Goal: Task Accomplishment & Management: Complete application form

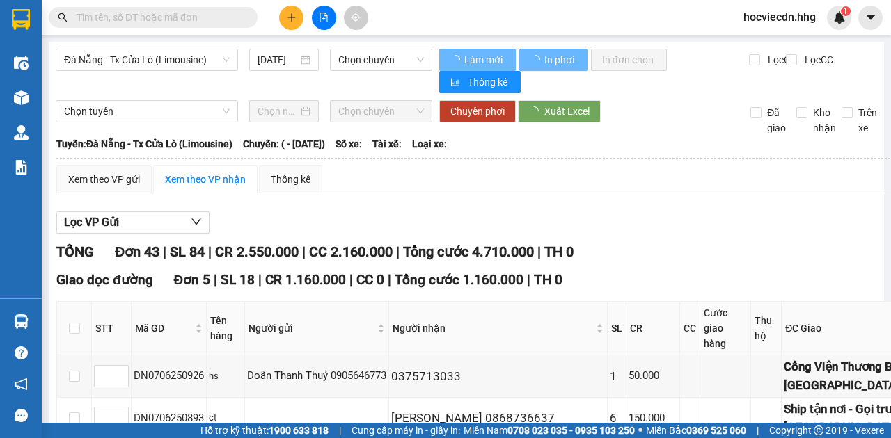
type input "[DATE]"
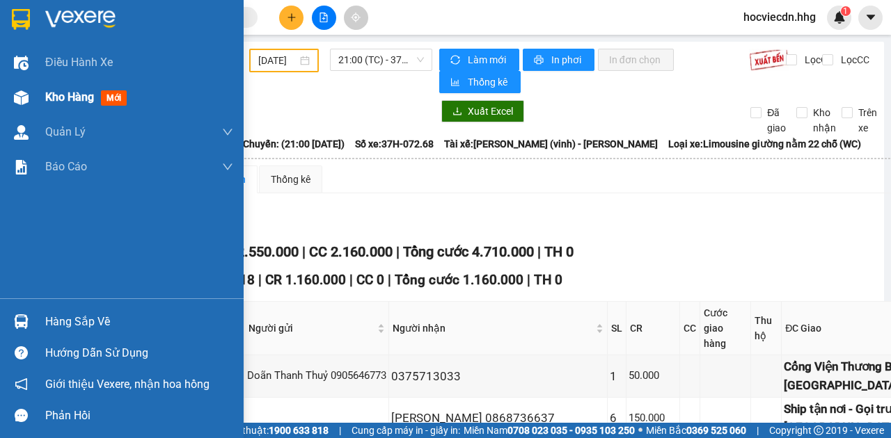
click at [35, 106] on div "Kho hàng mới" at bounding box center [122, 97] width 244 height 35
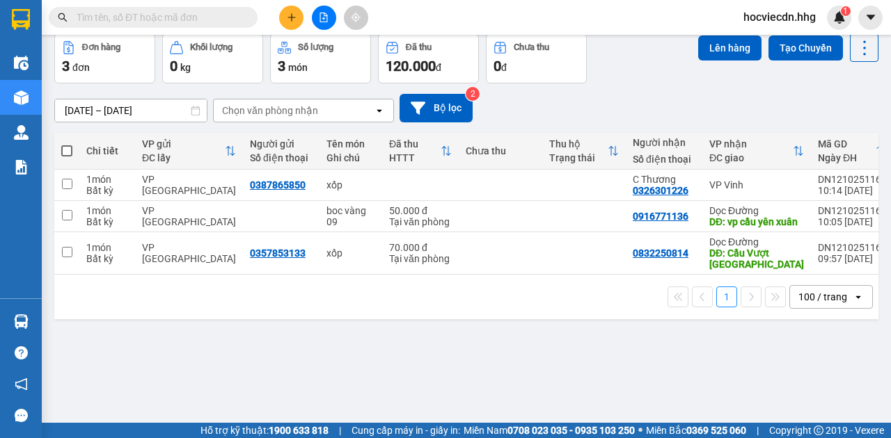
scroll to position [64, 0]
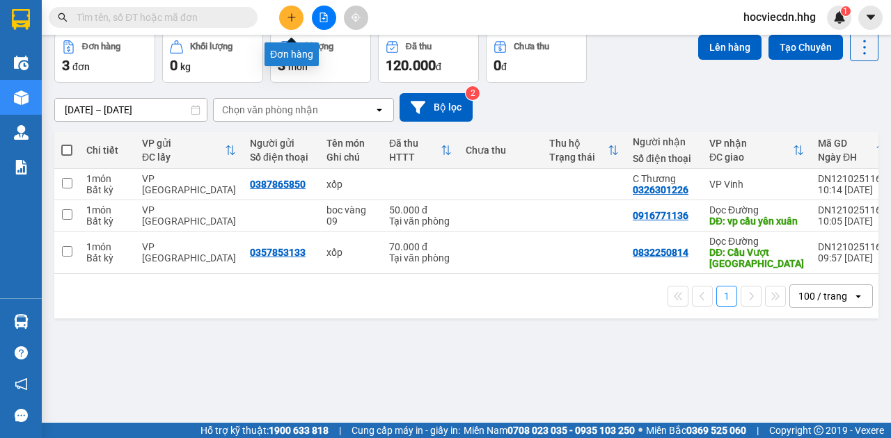
click at [294, 14] on icon "plus" at bounding box center [292, 18] width 10 height 10
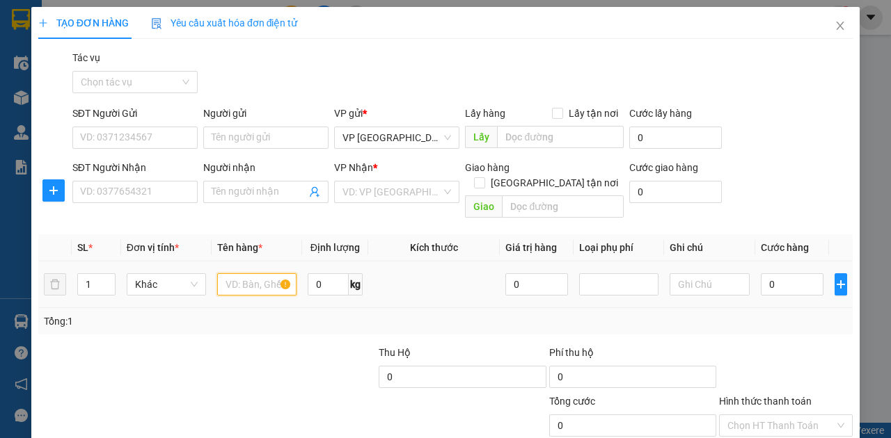
click at [260, 274] on input "text" at bounding box center [256, 285] width 79 height 22
type input "can không"
click at [90, 274] on input "1" at bounding box center [96, 284] width 37 height 21
type input "2"
click at [441, 274] on input "0" at bounding box center [792, 285] width 63 height 22
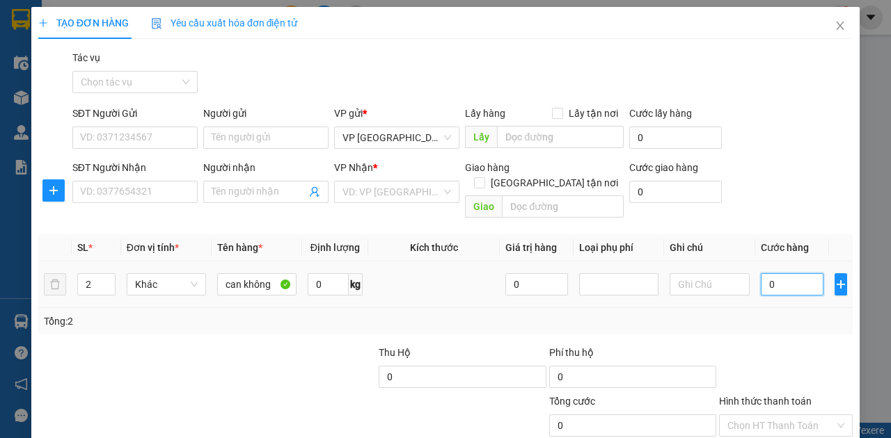
type input "5"
type input "50"
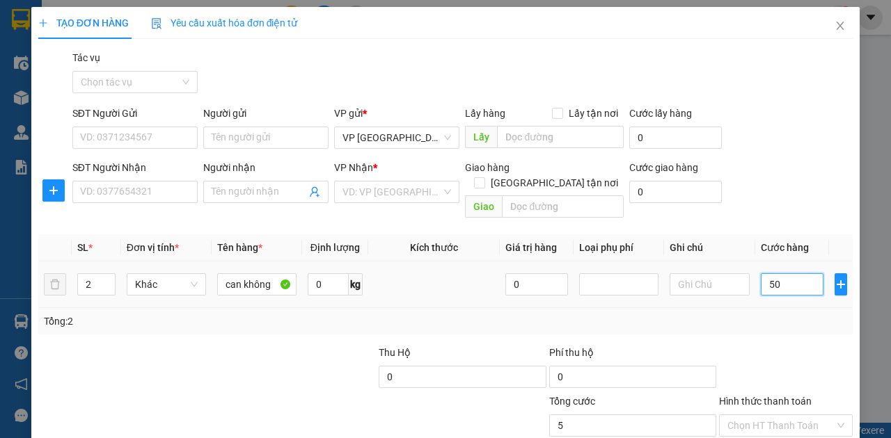
type input "50"
type input "500"
type input "5.000"
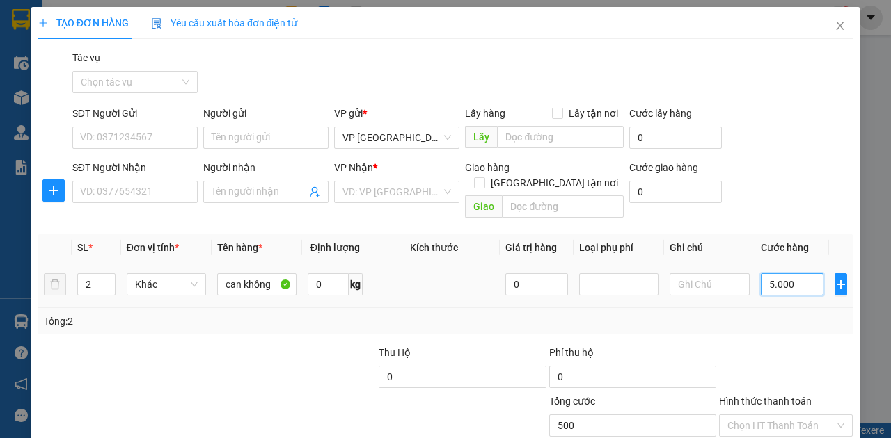
type input "5.000"
type input "50.000"
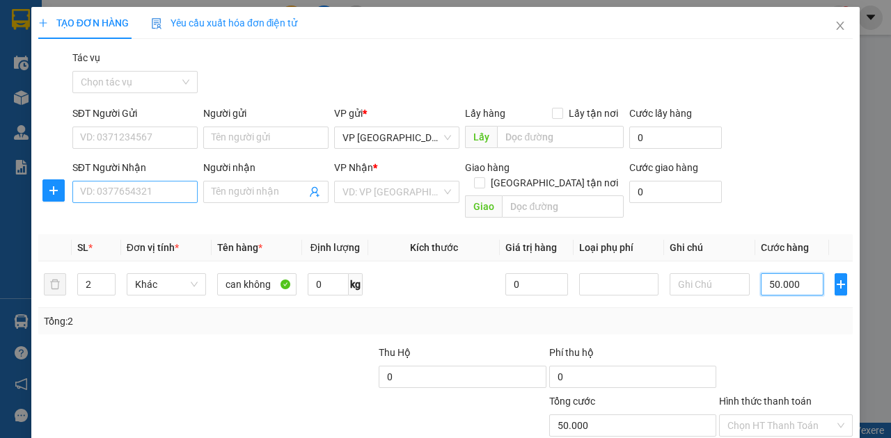
type input "50.000"
click at [170, 189] on input "SĐT Người Nhận" at bounding box center [134, 192] width 125 height 22
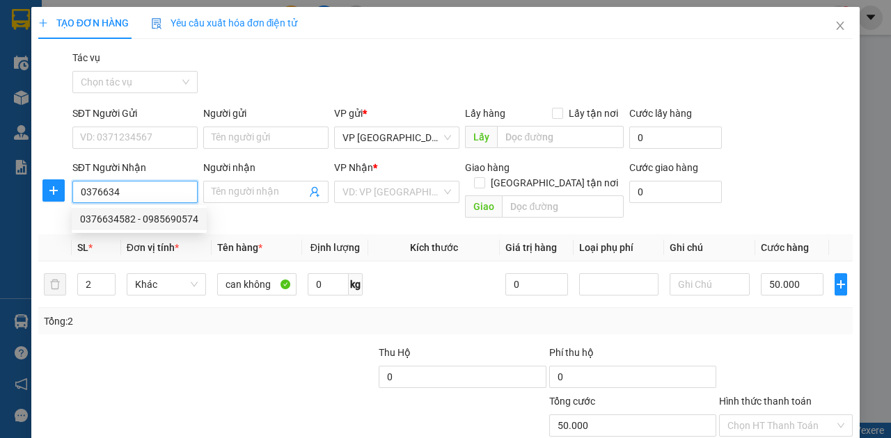
click at [150, 217] on div "0376634582 - 0985690574" at bounding box center [139, 219] width 118 height 15
type input "0376634582"
type input "0985690574"
type input "đê 42 nam đàn"
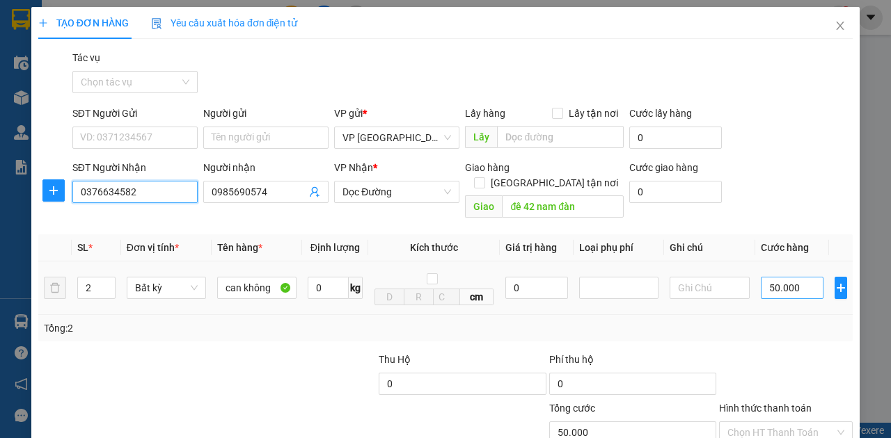
type input "0376634582"
click at [441, 277] on input "50.000" at bounding box center [792, 288] width 63 height 22
type input "8"
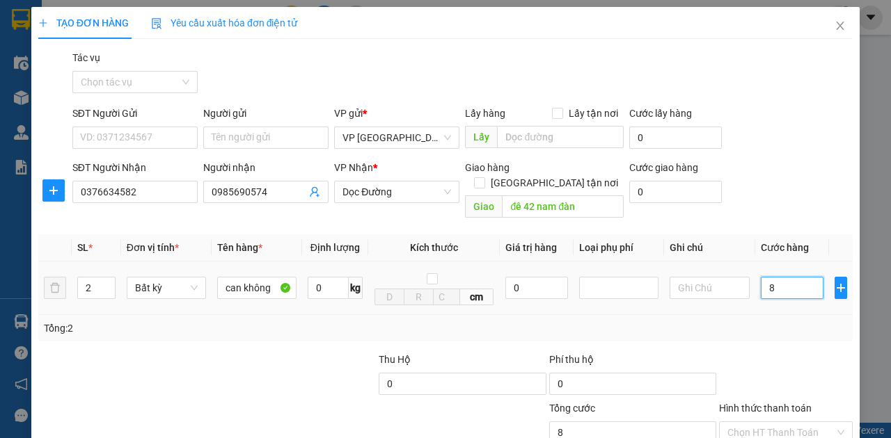
type input "80"
type input "800"
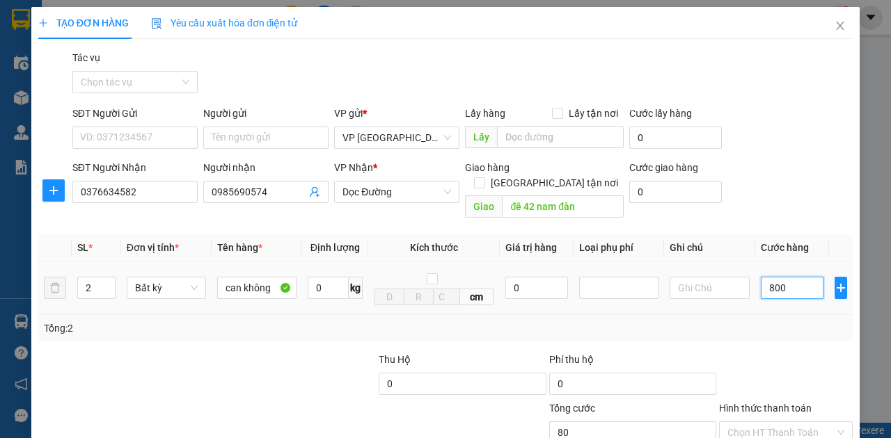
type input "800"
type input "8.000"
type input "80.000"
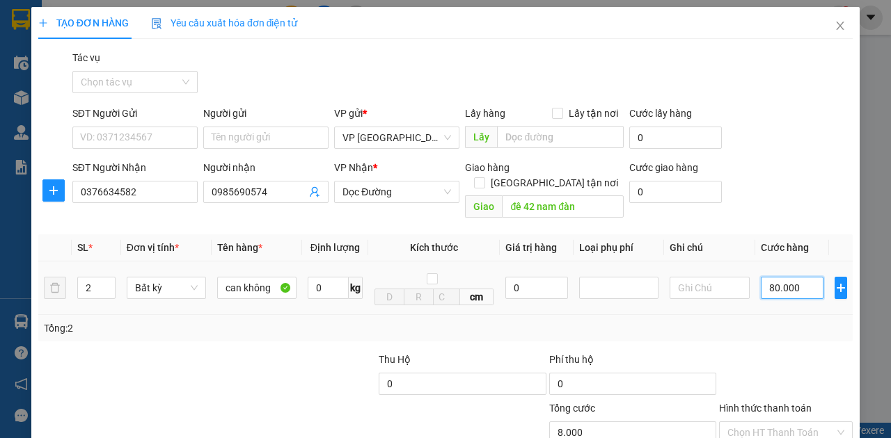
type input "80.000"
click at [441, 354] on label "Hình thức thanh toán" at bounding box center [765, 408] width 93 height 11
click at [441, 354] on input "Hình thức thanh toán" at bounding box center [780, 432] width 107 height 21
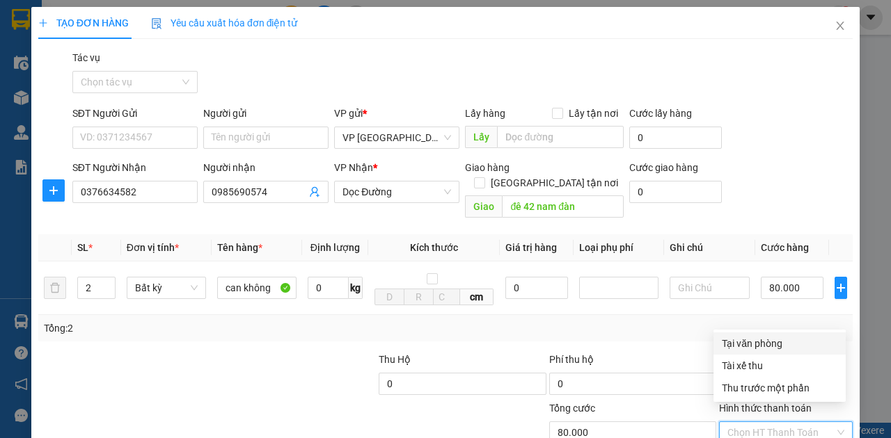
click at [441, 342] on div "Tại văn phòng" at bounding box center [780, 343] width 116 height 15
type input "0"
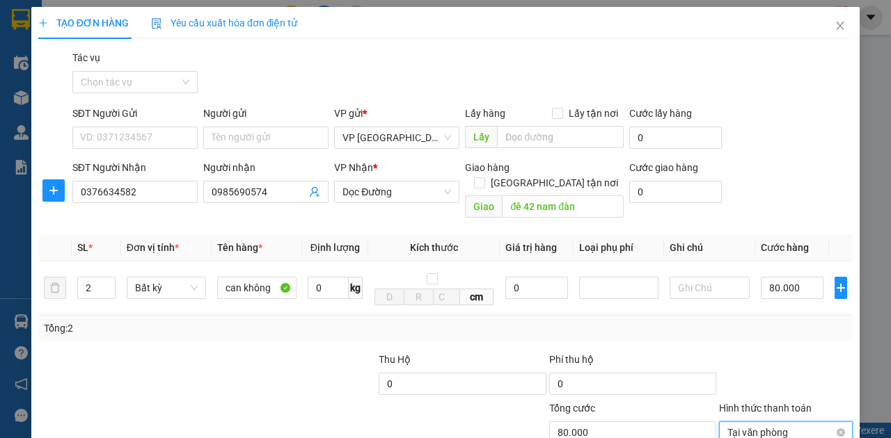
click at [441, 354] on span "Tại văn phòng" at bounding box center [785, 432] width 117 height 21
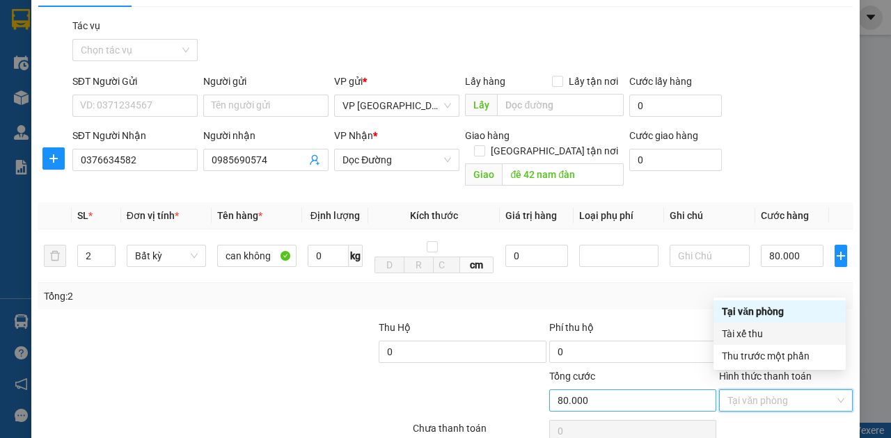
scroll to position [82, 0]
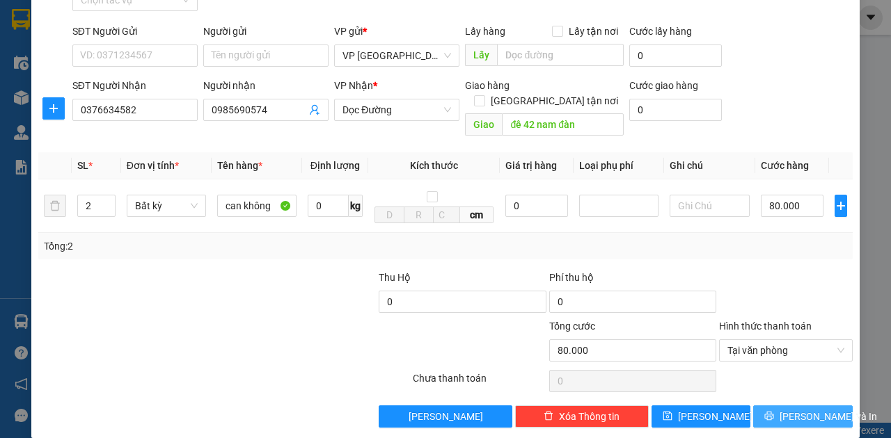
click at [441, 354] on span "[PERSON_NAME] và In" at bounding box center [828, 416] width 97 height 15
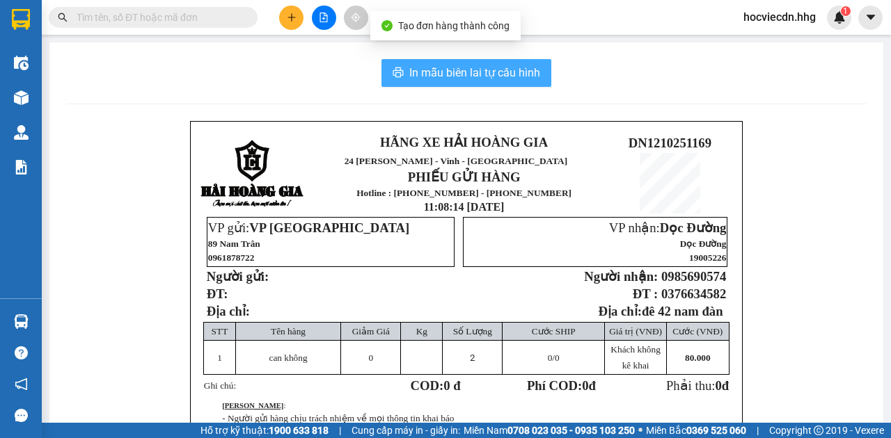
click at [441, 78] on span "In mẫu biên lai tự cấu hình" at bounding box center [474, 72] width 131 height 17
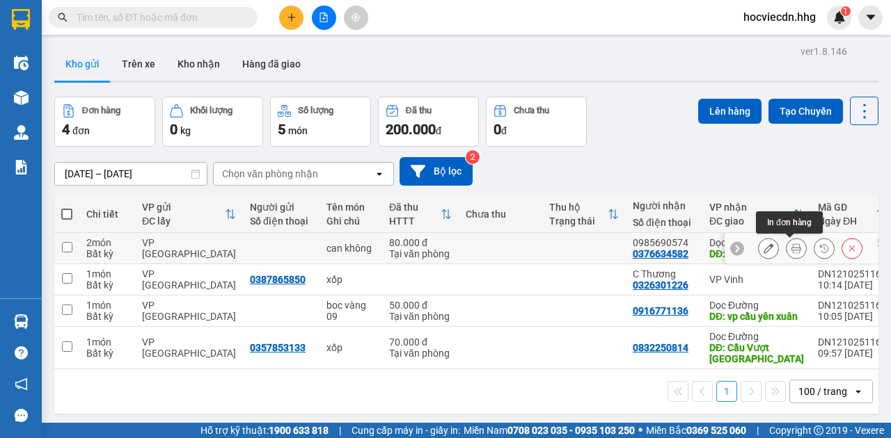
click at [441, 252] on icon at bounding box center [796, 249] width 10 height 10
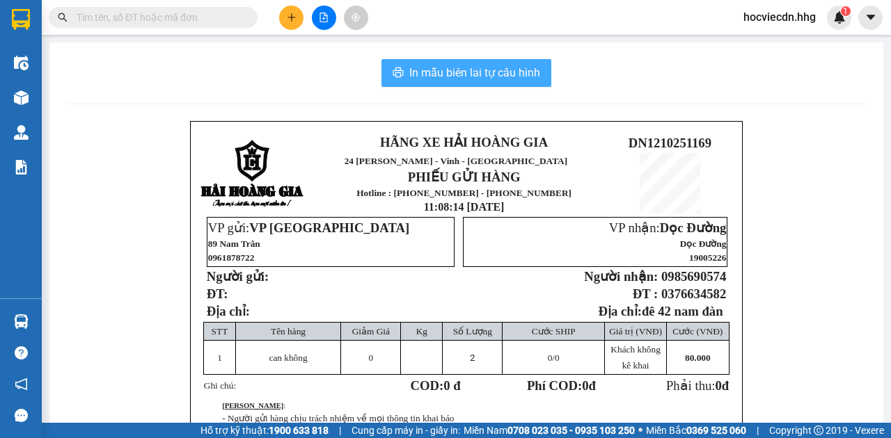
click at [441, 68] on span "In mẫu biên lai tự cấu hình" at bounding box center [474, 72] width 131 height 17
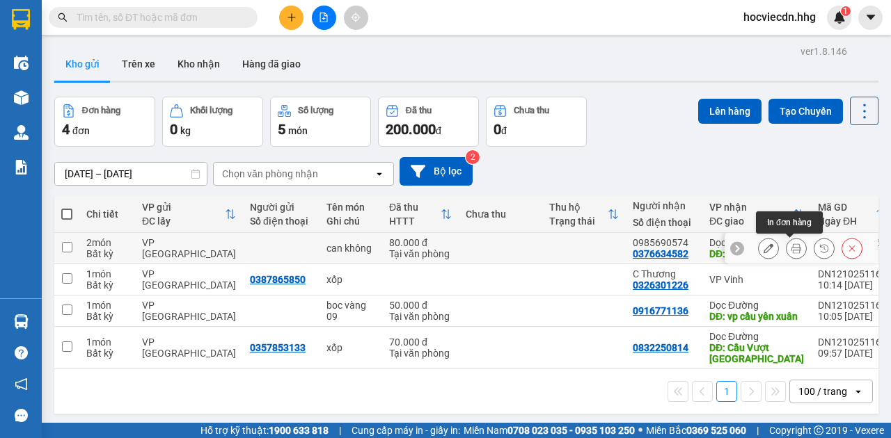
click at [441, 251] on icon at bounding box center [796, 249] width 10 height 10
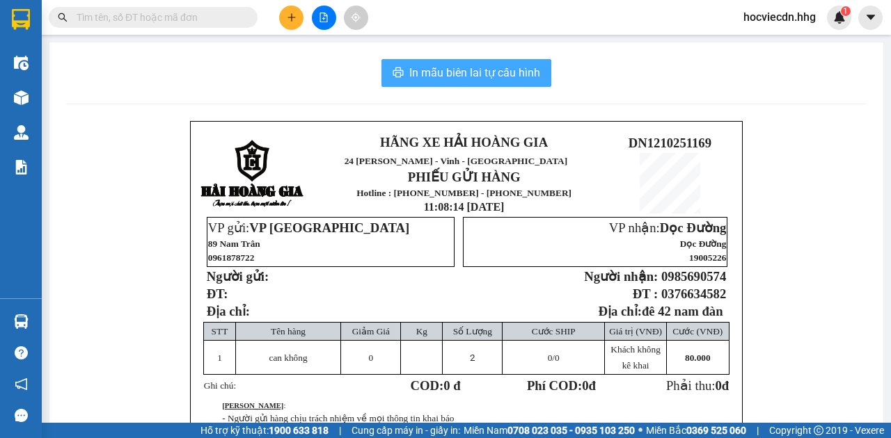
click at [441, 72] on span "In mẫu biên lai tự cấu hình" at bounding box center [474, 72] width 131 height 17
